Goal: Task Accomplishment & Management: Manage account settings

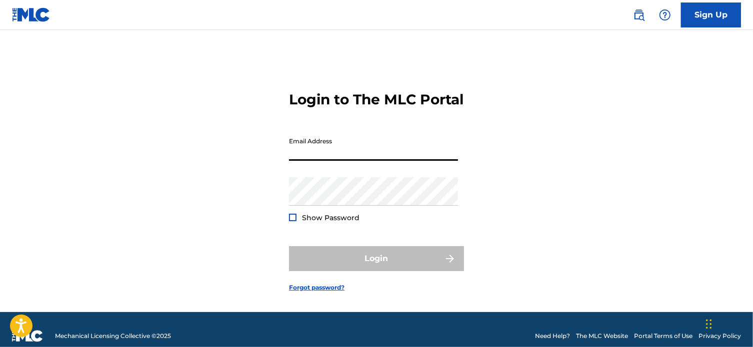
click at [325, 161] on input "Email Address" at bounding box center [373, 146] width 169 height 28
click at [341, 161] on input "Email Address" at bounding box center [373, 146] width 169 height 28
type input "[EMAIL_ADDRESS][DOMAIN_NAME]"
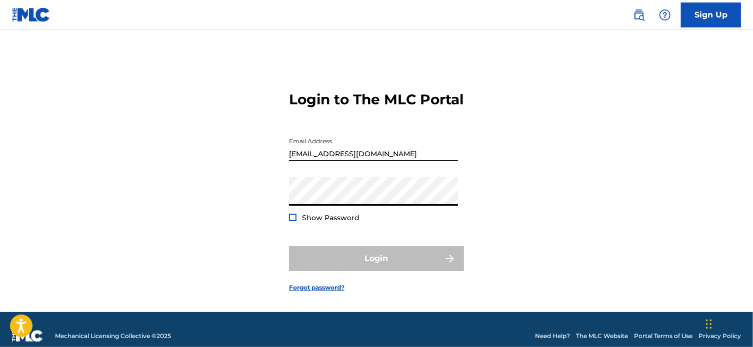
click at [409, 161] on input "[EMAIL_ADDRESS][DOMAIN_NAME]" at bounding box center [373, 146] width 169 height 28
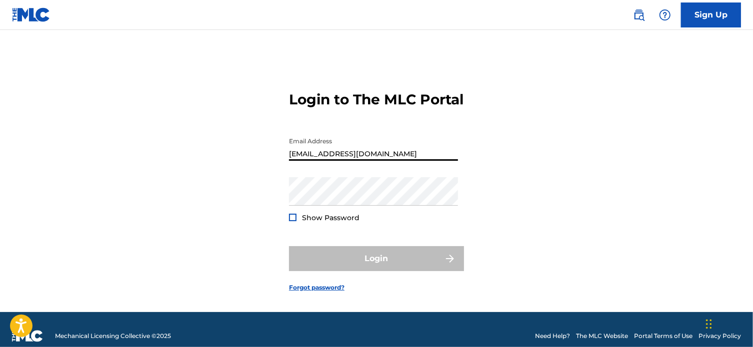
click at [409, 161] on input "[EMAIL_ADDRESS][DOMAIN_NAME]" at bounding box center [373, 146] width 169 height 28
click at [391, 160] on input "Email Address" at bounding box center [373, 146] width 169 height 28
click at [337, 177] on div "Email Address [EMAIL_ADDRESS][DOMAIN_NAME]" at bounding box center [373, 154] width 169 height 45
type input "[EMAIL_ADDRESS][DOMAIN_NAME]"
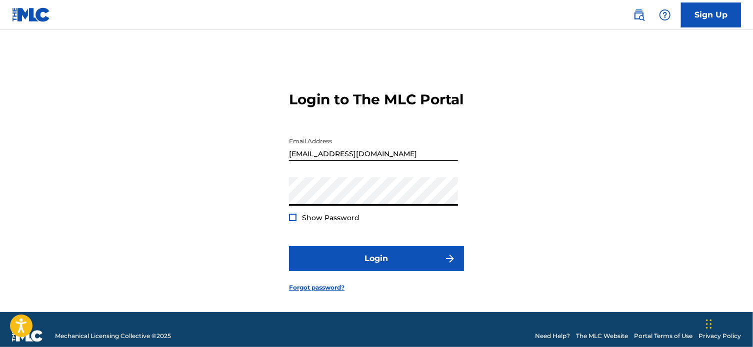
click at [294, 221] on div at bounding box center [292, 217] width 7 height 7
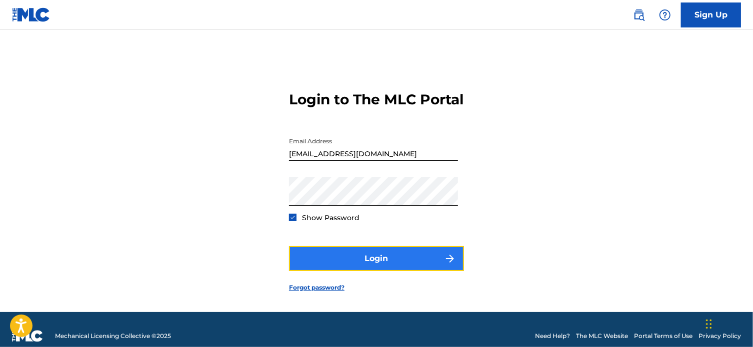
click at [371, 271] on button "Login" at bounding box center [376, 258] width 175 height 25
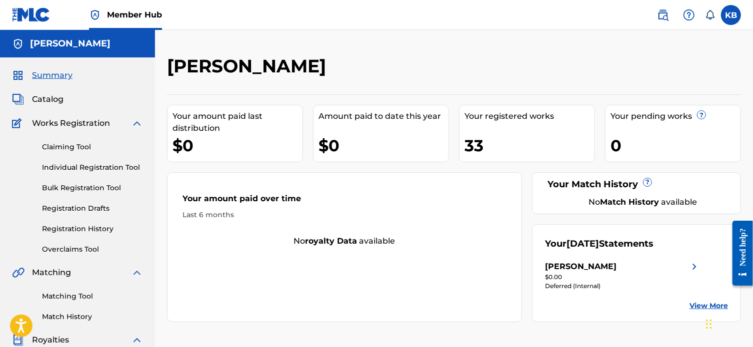
scroll to position [272, 0]
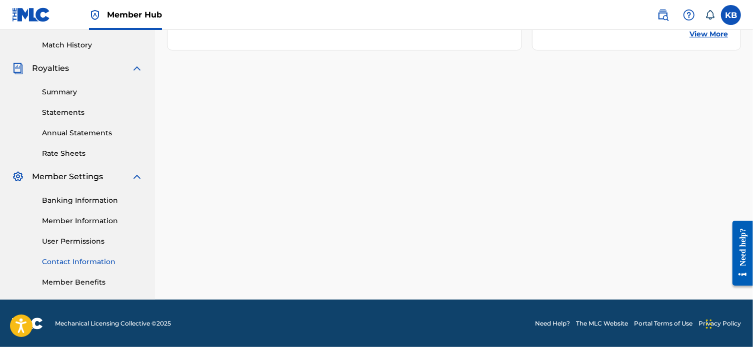
click at [77, 257] on link "Contact Information" at bounding box center [92, 262] width 101 height 10
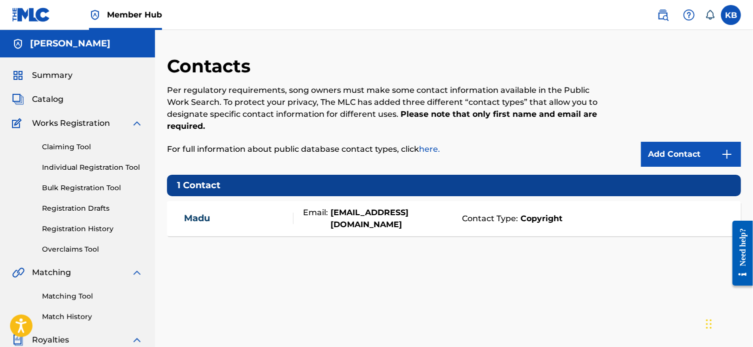
click at [139, 121] on img at bounding box center [137, 123] width 12 height 12
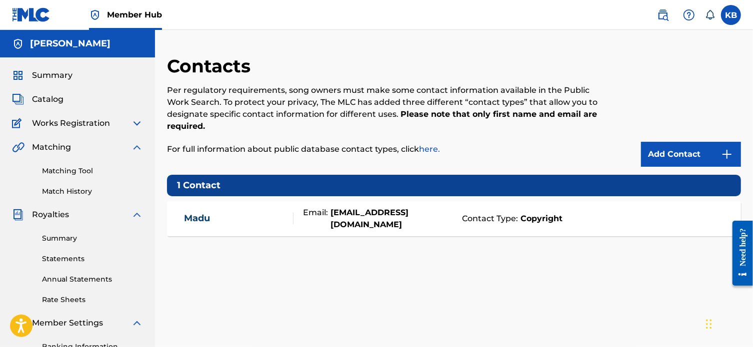
click at [131, 142] on img at bounding box center [137, 147] width 12 height 12
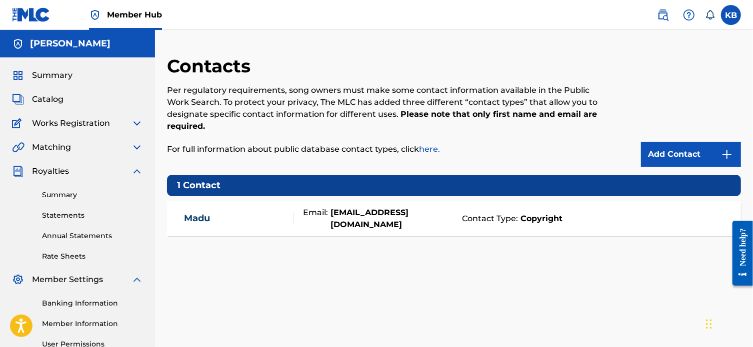
click at [138, 170] on img at bounding box center [137, 171] width 12 height 12
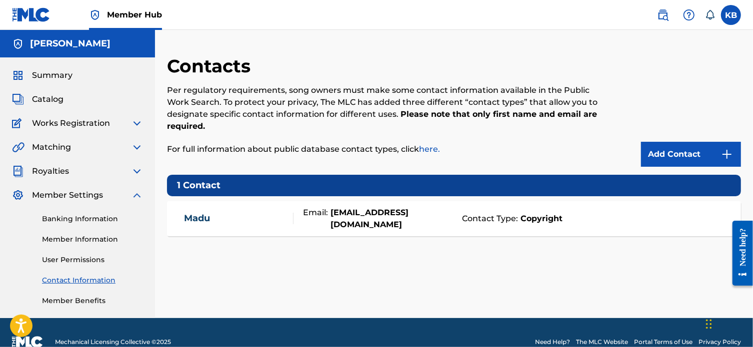
click at [140, 198] on img at bounding box center [137, 195] width 12 height 12
